Goal: Task Accomplishment & Management: Use online tool/utility

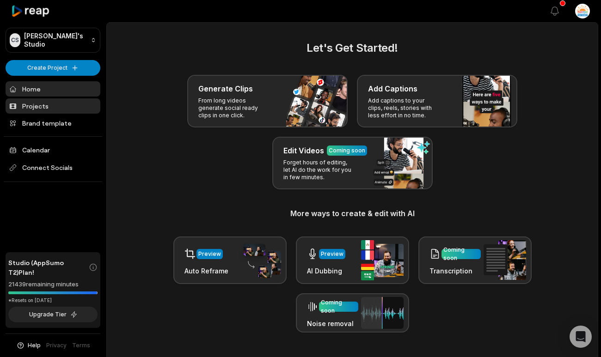
click at [45, 106] on link "Projects" at bounding box center [53, 105] width 95 height 15
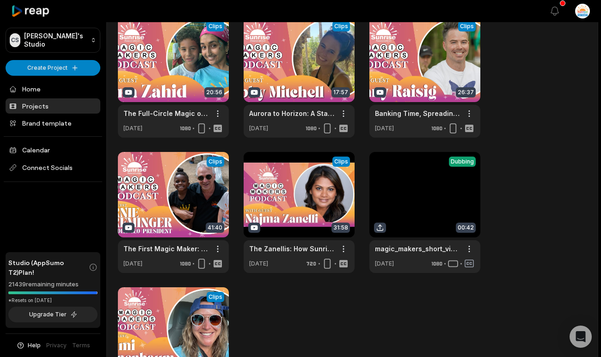
scroll to position [159, 0]
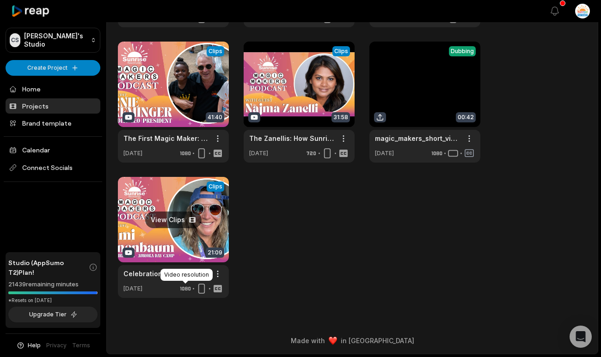
click at [211, 228] on link at bounding box center [173, 237] width 111 height 121
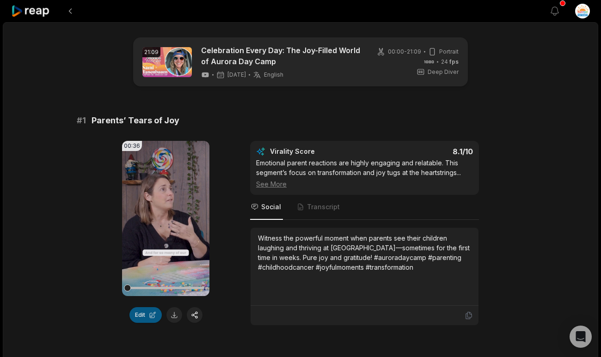
click at [148, 314] on button "Edit" at bounding box center [145, 315] width 32 height 16
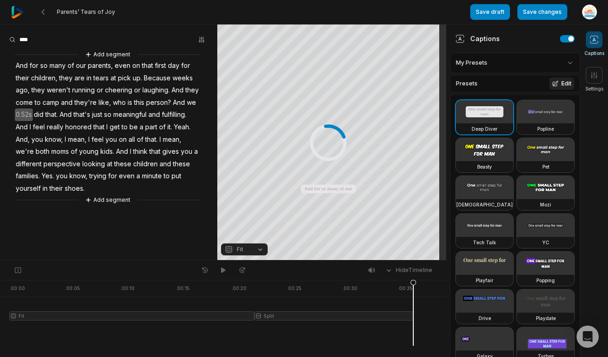
click at [491, 82] on div "Presets Edit" at bounding box center [515, 84] width 130 height 18
click at [554, 83] on button "Edit" at bounding box center [561, 84] width 25 height 12
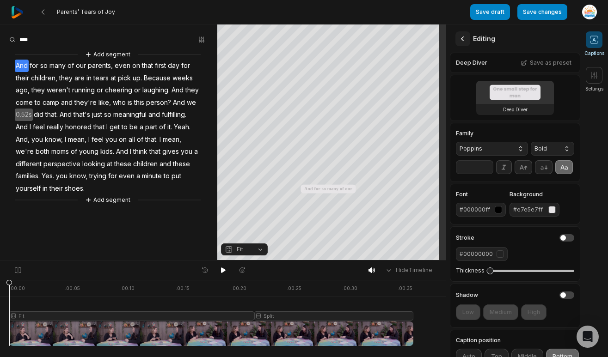
click at [466, 36] on icon at bounding box center [462, 38] width 9 height 9
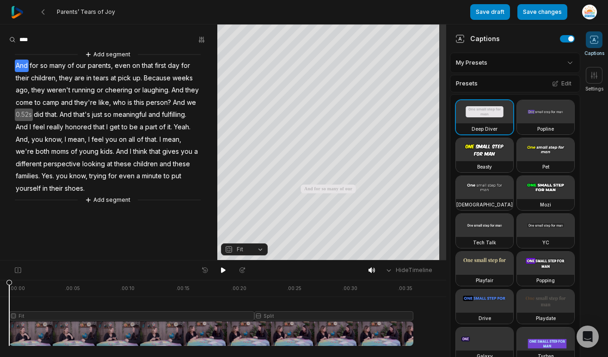
click at [502, 86] on div "Presets Edit" at bounding box center [515, 84] width 130 height 18
click at [559, 63] on html "Parents’ Tears of Joy Save draft Save changes Open user menu Captions Settings …" at bounding box center [304, 178] width 608 height 357
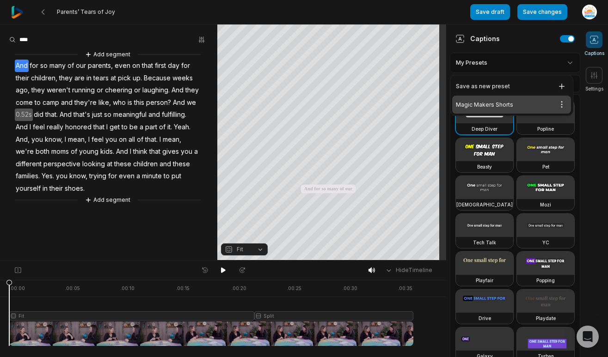
click at [513, 100] on div "Magic Makers Shorts Open options" at bounding box center [511, 105] width 119 height 18
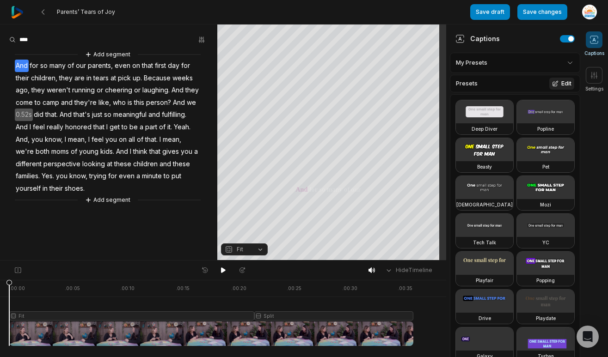
click at [557, 84] on button "Edit" at bounding box center [561, 84] width 25 height 12
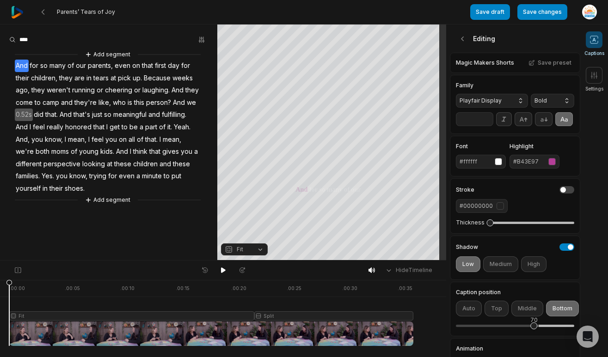
click at [485, 124] on input "**" at bounding box center [474, 119] width 37 height 14
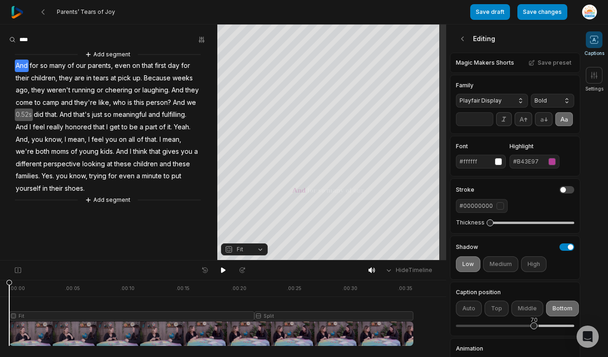
click at [485, 124] on input "**" at bounding box center [474, 119] width 37 height 14
type input "**"
click at [485, 124] on input "**" at bounding box center [474, 119] width 37 height 14
click at [414, 125] on div "Parents’ Tears of Joy Save draft Save changes Open user menu Captions Settings …" at bounding box center [304, 130] width 608 height 261
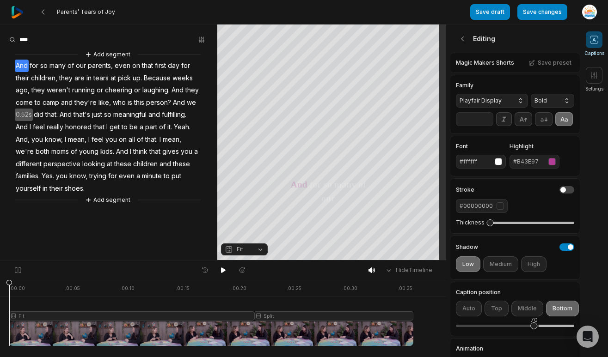
type input "**"
drag, startPoint x: 13, startPoint y: 283, endPoint x: 28, endPoint y: 285, distance: 14.4
click at [28, 285] on div at bounding box center [211, 313] width 404 height 66
click at [491, 11] on button "Save draft" at bounding box center [490, 12] width 40 height 16
click at [554, 6] on button "Save changes" at bounding box center [542, 12] width 50 height 16
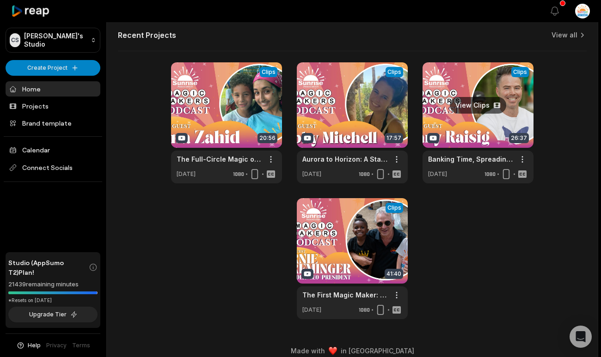
scroll to position [350, 0]
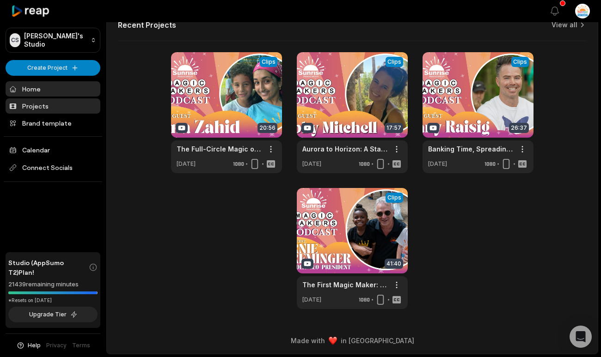
click at [29, 104] on link "Projects" at bounding box center [53, 105] width 95 height 15
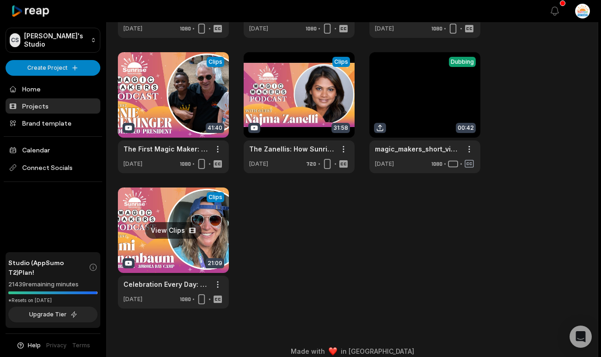
scroll to position [159, 0]
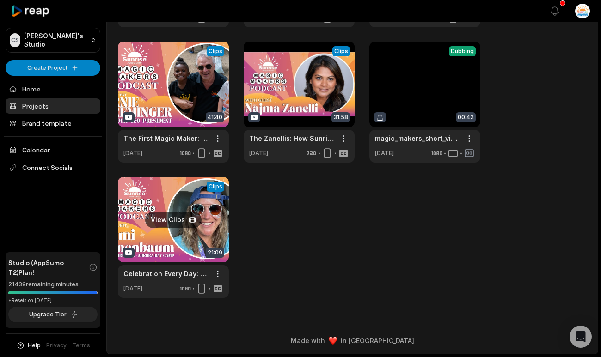
click at [192, 258] on link at bounding box center [173, 237] width 111 height 121
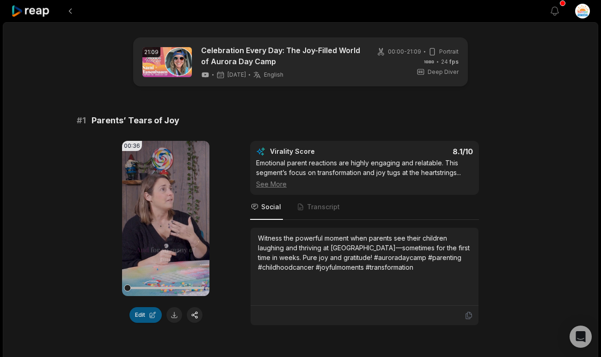
click at [147, 317] on button "Edit" at bounding box center [145, 315] width 32 height 16
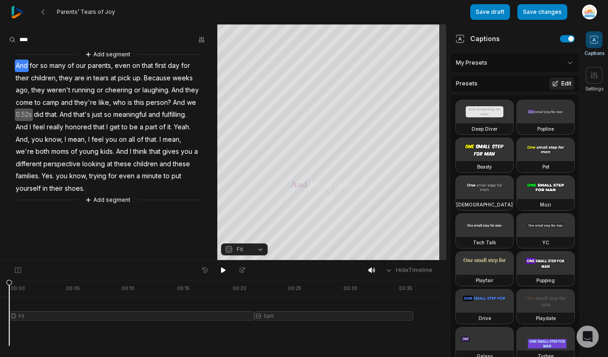
click at [552, 83] on icon at bounding box center [555, 83] width 6 height 6
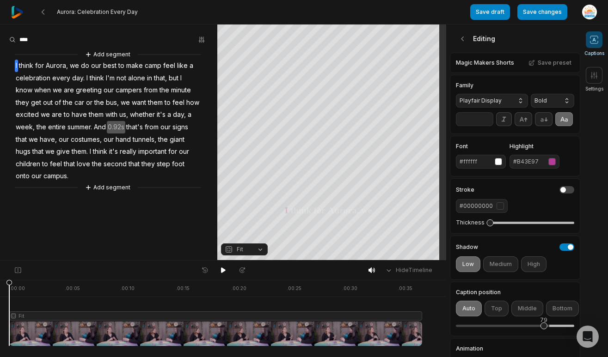
scroll to position [146, 0]
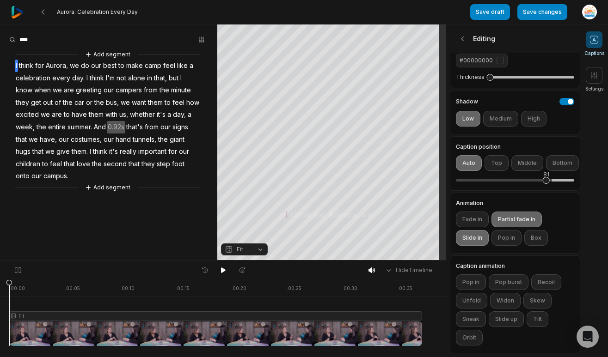
click at [546, 184] on div "81" at bounding box center [546, 180] width 7 height 7
click at [496, 12] on button "Save draft" at bounding box center [490, 12] width 40 height 16
click at [546, 15] on button "Save changes" at bounding box center [542, 12] width 50 height 16
